Goal: Find specific page/section: Find specific page/section

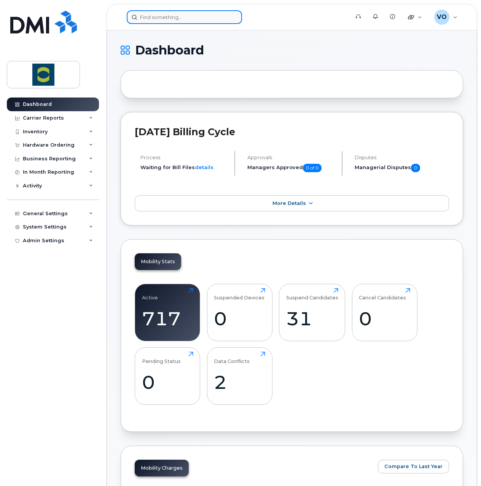
click at [179, 18] on input at bounding box center [184, 17] width 115 height 14
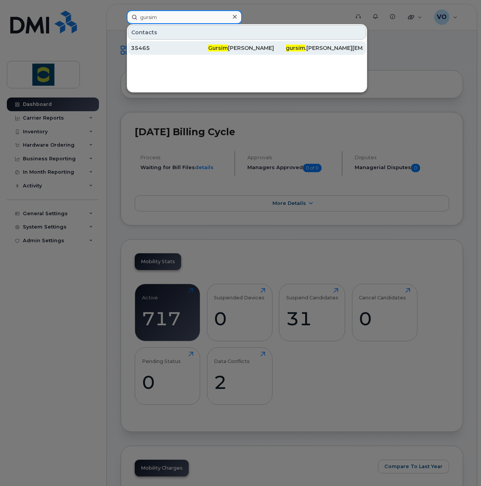
type input "gursim"
click at [214, 51] on div "Gursim Singh" at bounding box center [246, 48] width 77 height 8
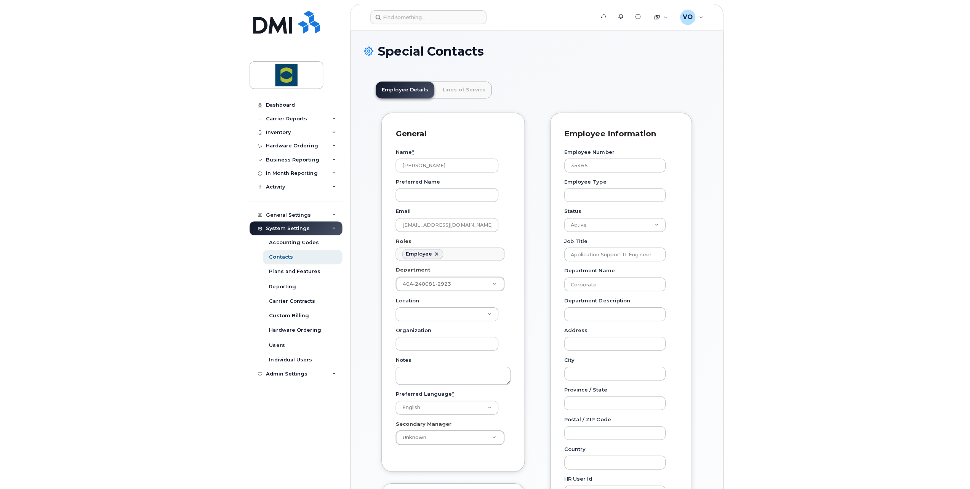
scroll to position [24, 0]
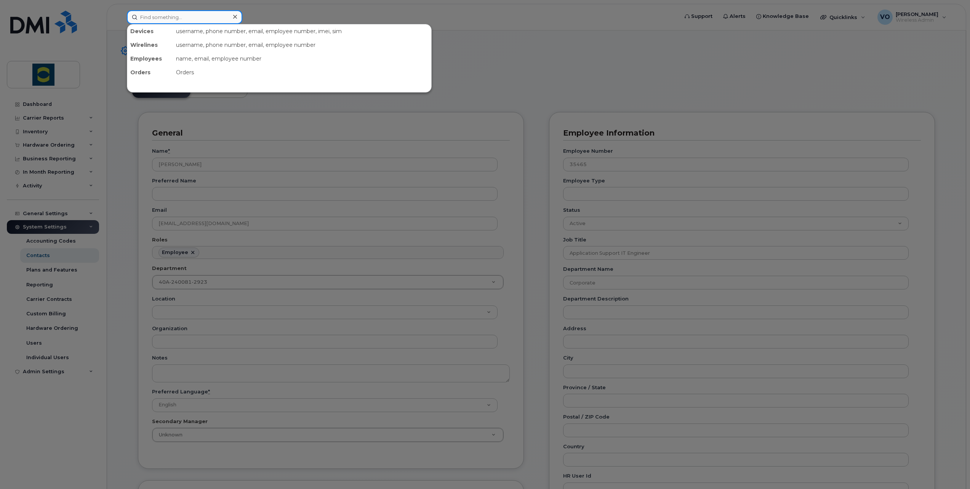
click at [179, 18] on input at bounding box center [184, 17] width 115 height 14
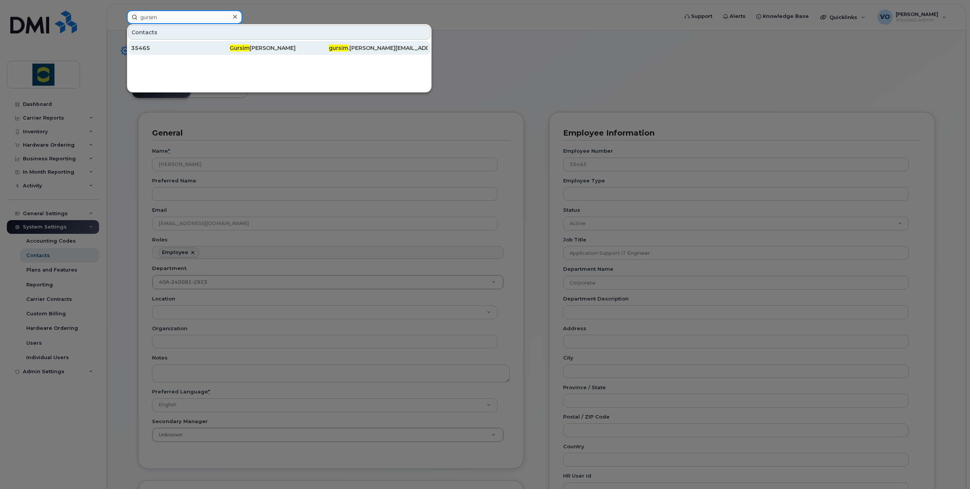
type input "gursim"
click at [251, 46] on div "Gursim Singh" at bounding box center [279, 48] width 99 height 8
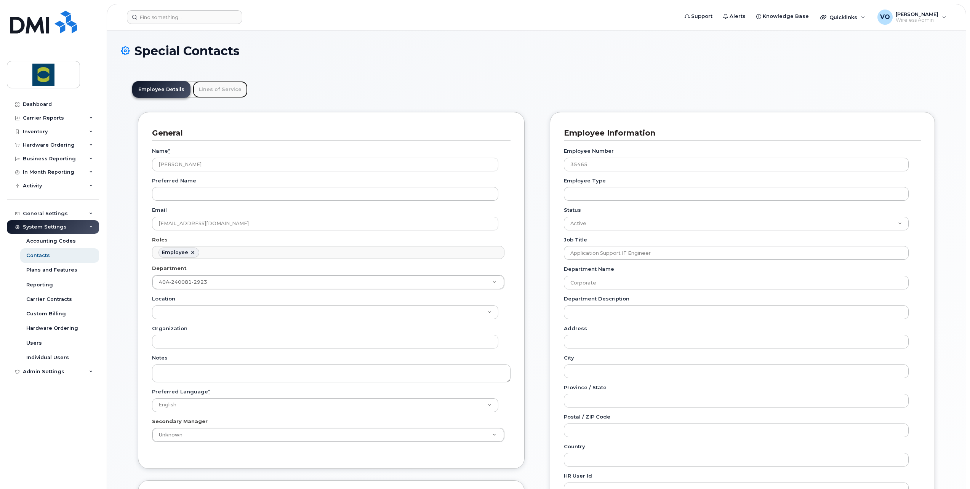
click at [221, 93] on link "Lines of Service" at bounding box center [220, 89] width 55 height 17
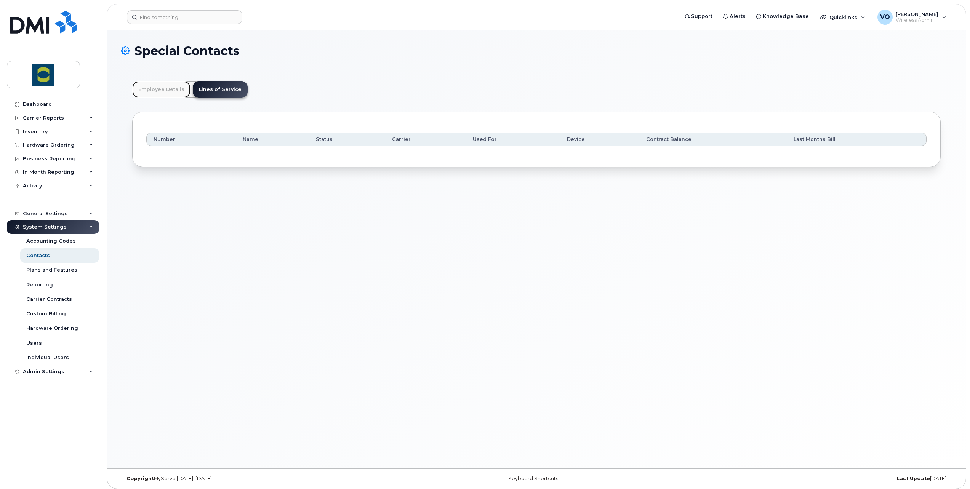
click at [155, 90] on link "Employee Details" at bounding box center [161, 89] width 58 height 17
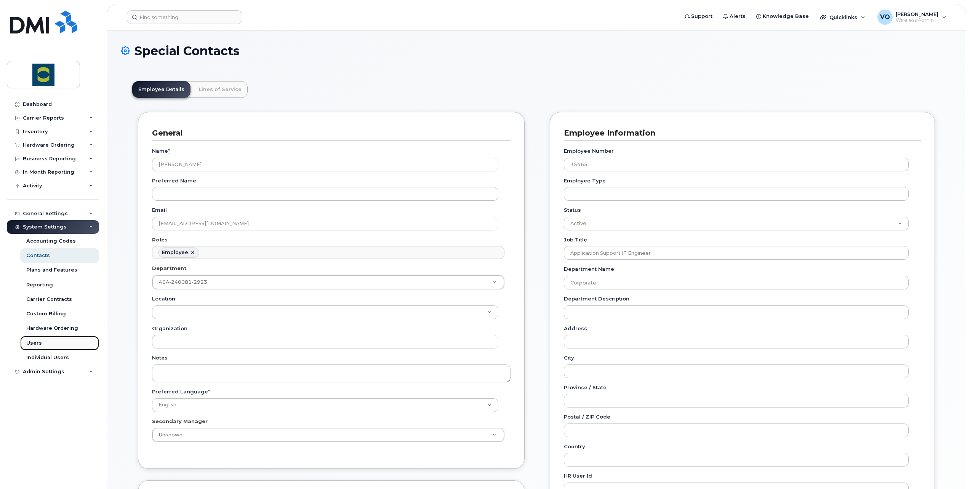
click at [35, 347] on link "Users" at bounding box center [59, 343] width 79 height 14
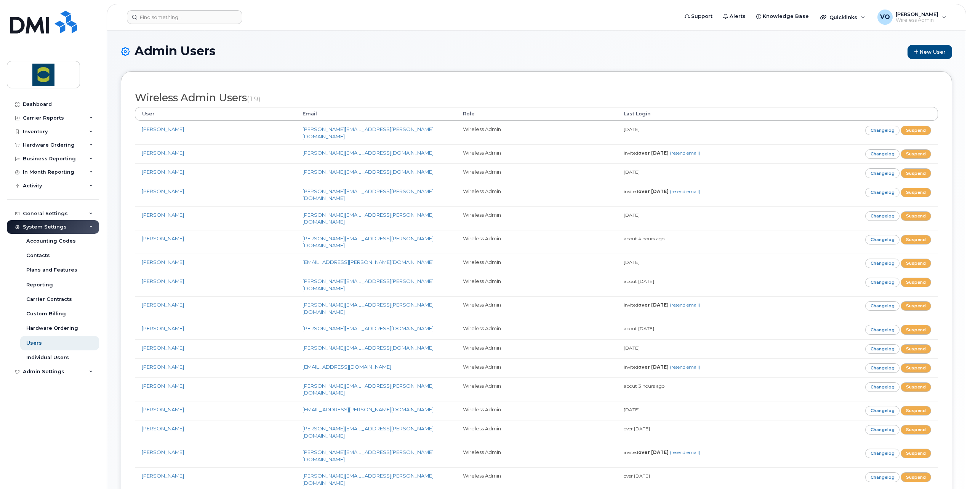
click at [197, 115] on th "User" at bounding box center [215, 114] width 161 height 14
click at [200, 16] on input at bounding box center [184, 17] width 115 height 14
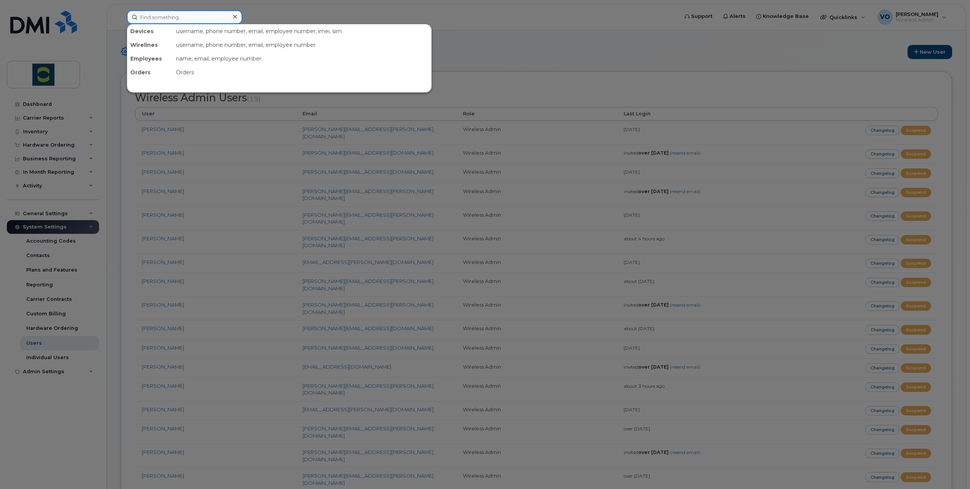
type input "Valerie"
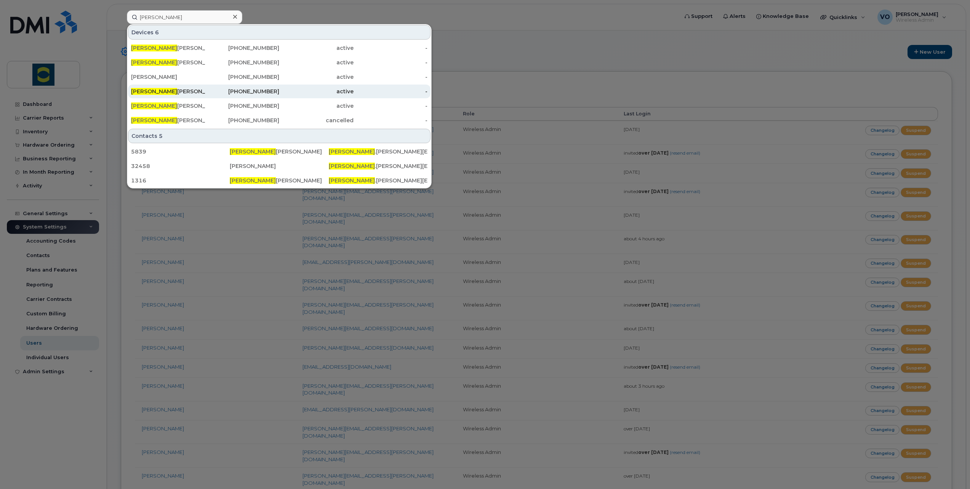
click at [158, 93] on div "Valerie O'sullivan" at bounding box center [168, 92] width 74 height 8
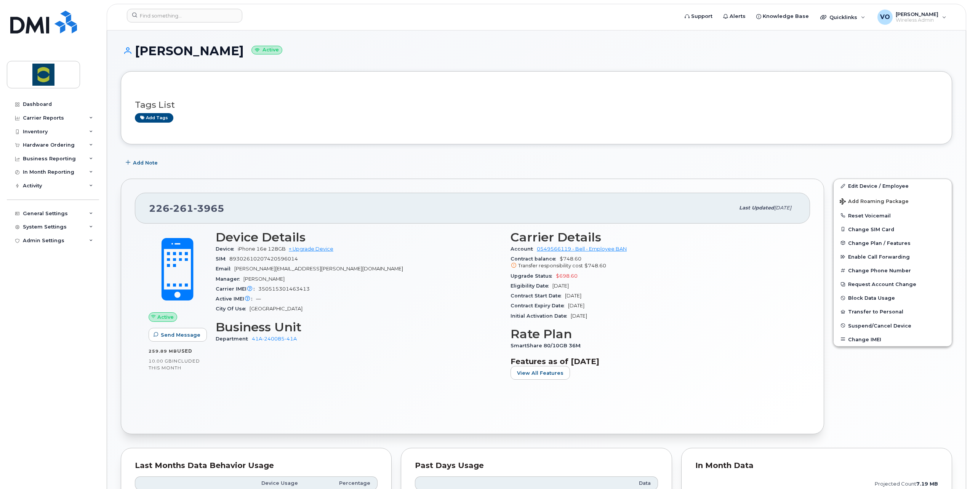
click at [177, 5] on header "Support Alerts Knowledge Base Quicklinks Suspend / Cancel Device Change SIM Car…" at bounding box center [536, 17] width 859 height 27
click at [177, 13] on input at bounding box center [184, 16] width 115 height 14
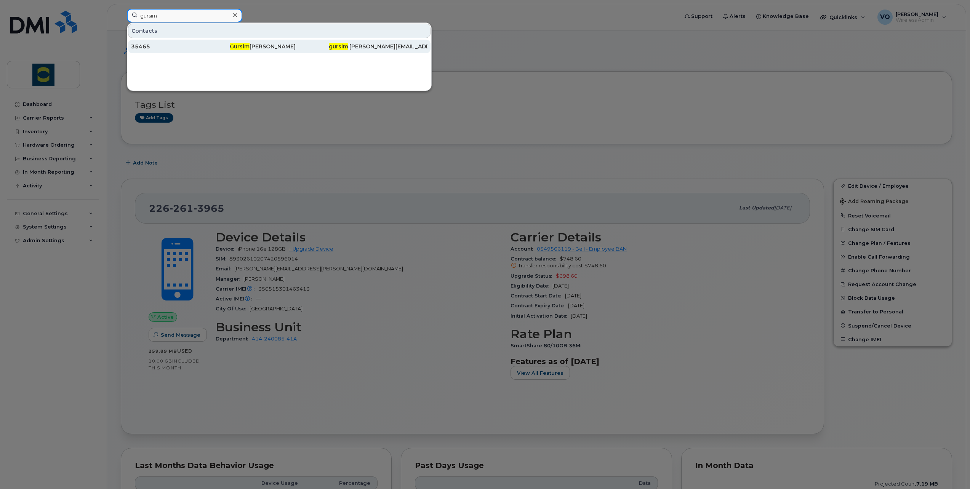
type input "gursim"
click at [260, 46] on div "Gursim Singh" at bounding box center [279, 47] width 99 height 8
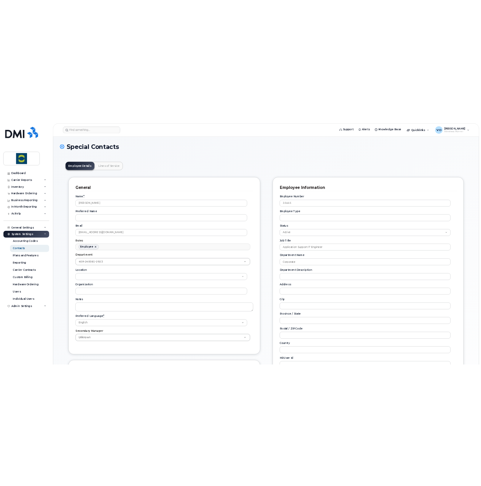
scroll to position [24, 0]
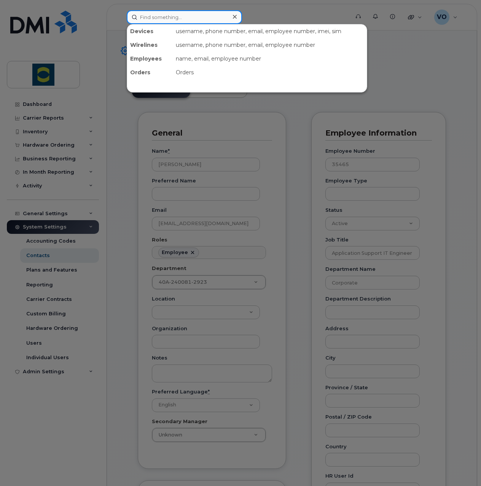
click at [180, 24] on div "Devices username, phone number, email, employee number, imei, sim Wirelines use…" at bounding box center [236, 17] width 218 height 14
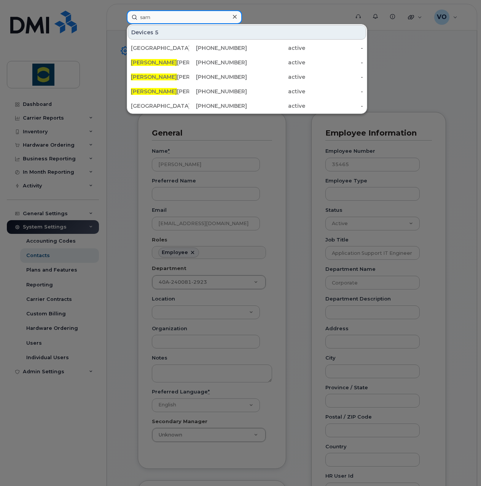
drag, startPoint x: 184, startPoint y: 19, endPoint x: 170, endPoint y: 25, distance: 15.6
click at [183, 20] on input "sam" at bounding box center [184, 17] width 115 height 14
drag, startPoint x: 166, startPoint y: 25, endPoint x: 130, endPoint y: 22, distance: 35.5
click at [130, 22] on div "sam Devices 5 Eatonia Colony ( Sam uel Mandel) 306-460-6391 active - Sam antha …" at bounding box center [236, 17] width 218 height 14
click at [154, 14] on input "sam" at bounding box center [184, 17] width 115 height 14
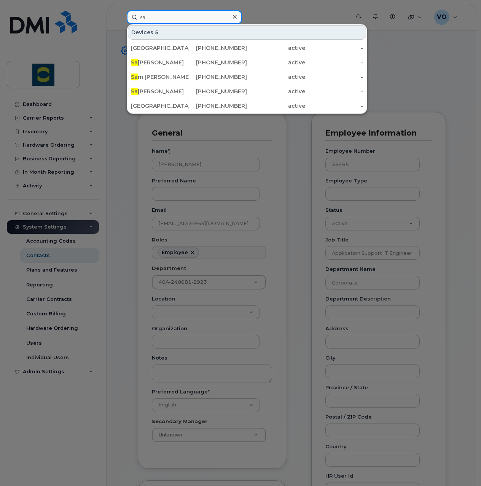
type input "s"
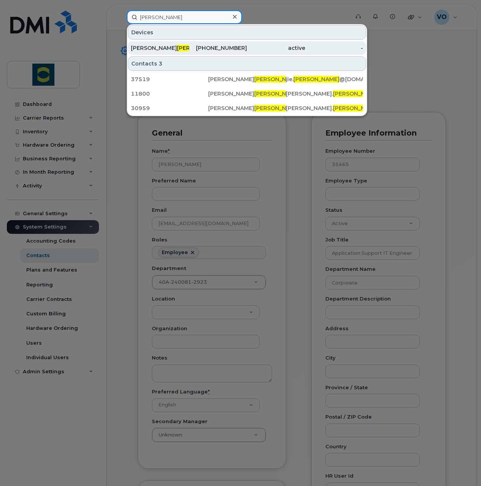
type input "zhang"
click at [220, 47] on div "519-503-0078" at bounding box center [218, 48] width 58 height 8
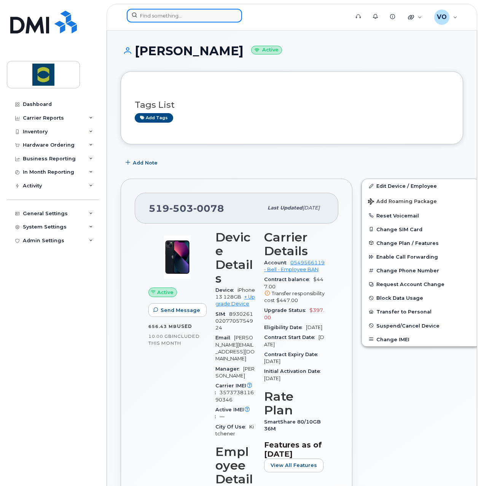
click at [229, 19] on div at bounding box center [184, 16] width 115 height 14
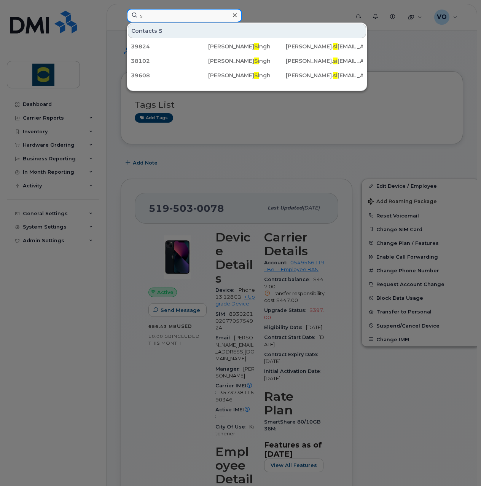
type input "s"
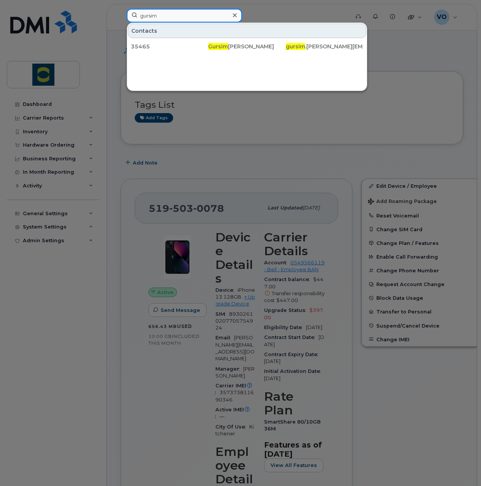
type input "gursim"
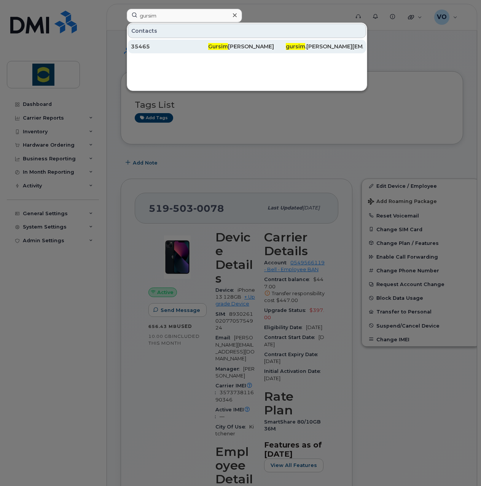
click at [297, 48] on span "gursim" at bounding box center [295, 46] width 19 height 7
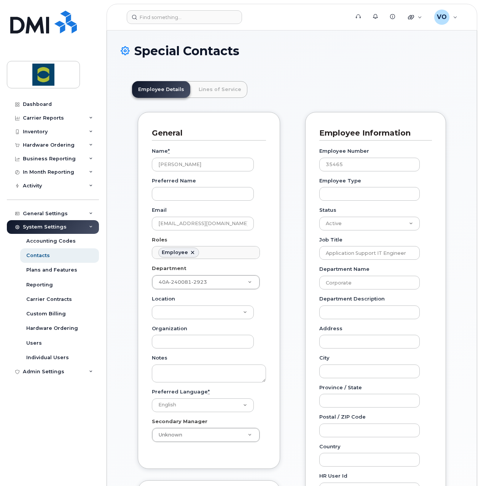
scroll to position [24, 0]
click at [40, 254] on div "Contacts" at bounding box center [38, 255] width 24 height 7
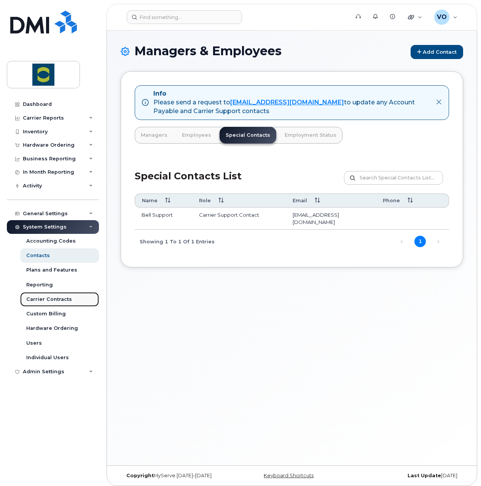
click at [37, 300] on div "Carrier Contracts" at bounding box center [49, 299] width 46 height 7
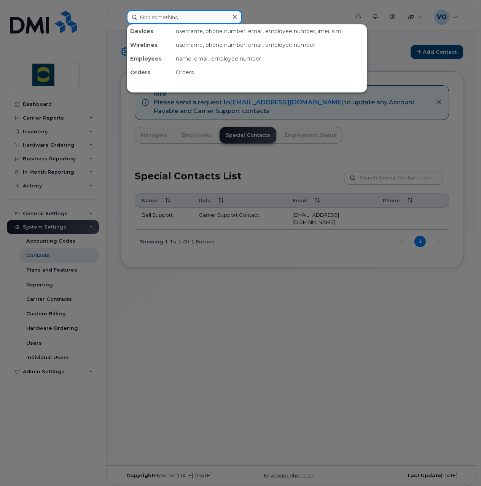
click at [163, 16] on input at bounding box center [184, 17] width 115 height 14
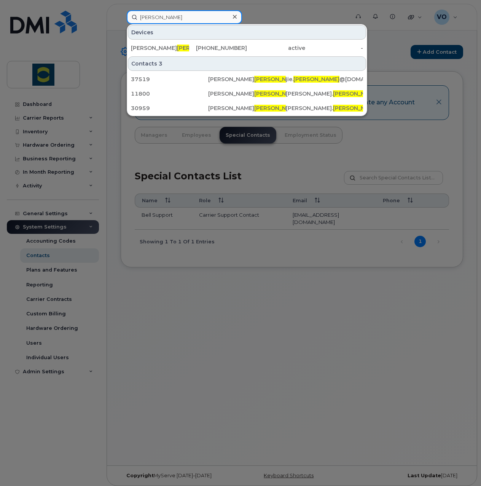
type input "[PERSON_NAME]"
click at [210, 342] on div at bounding box center [240, 243] width 481 height 486
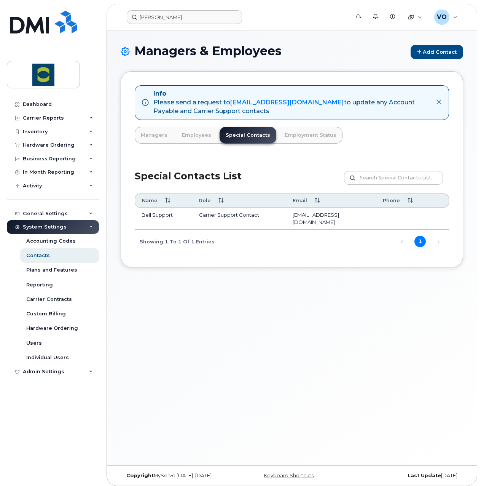
click at [338, 380] on div "Managers & Employees Add Contact Info Please send a request to mobilitysupport@…" at bounding box center [292, 247] width 370 height 435
click at [187, 16] on input "zhang" at bounding box center [184, 17] width 115 height 14
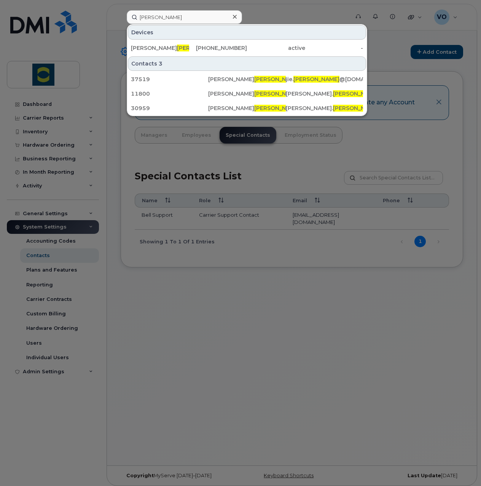
click at [205, 373] on div at bounding box center [240, 243] width 481 height 486
